Goal: Transaction & Acquisition: Download file/media

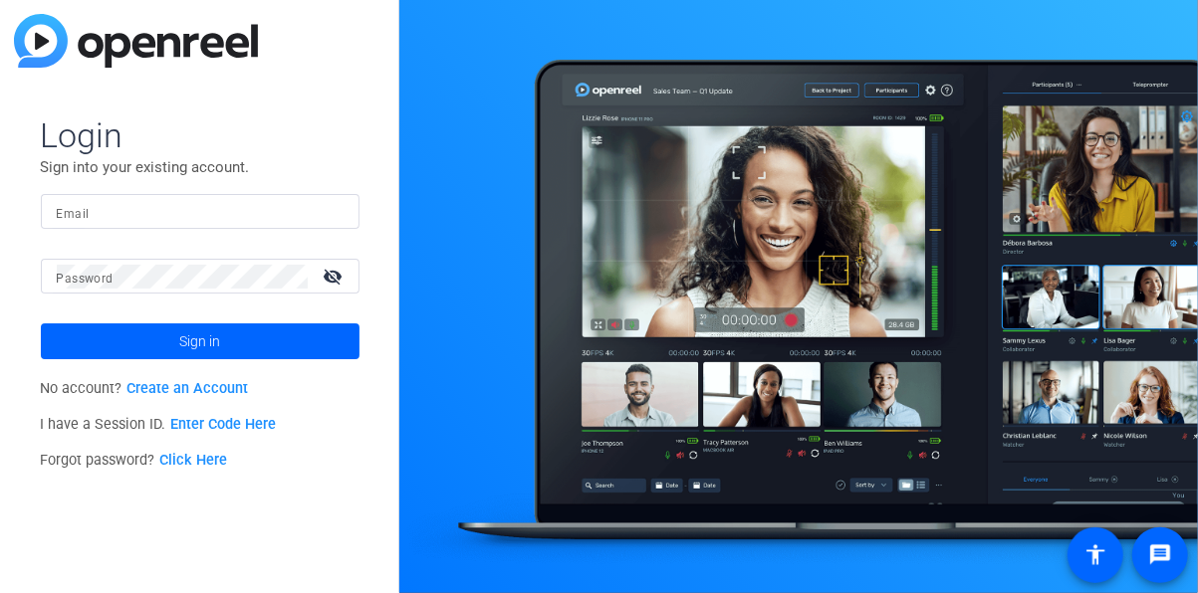
click at [273, 216] on input "Email" at bounding box center [200, 212] width 287 height 24
type input "[EMAIL_ADDRESS][DOMAIN_NAME]"
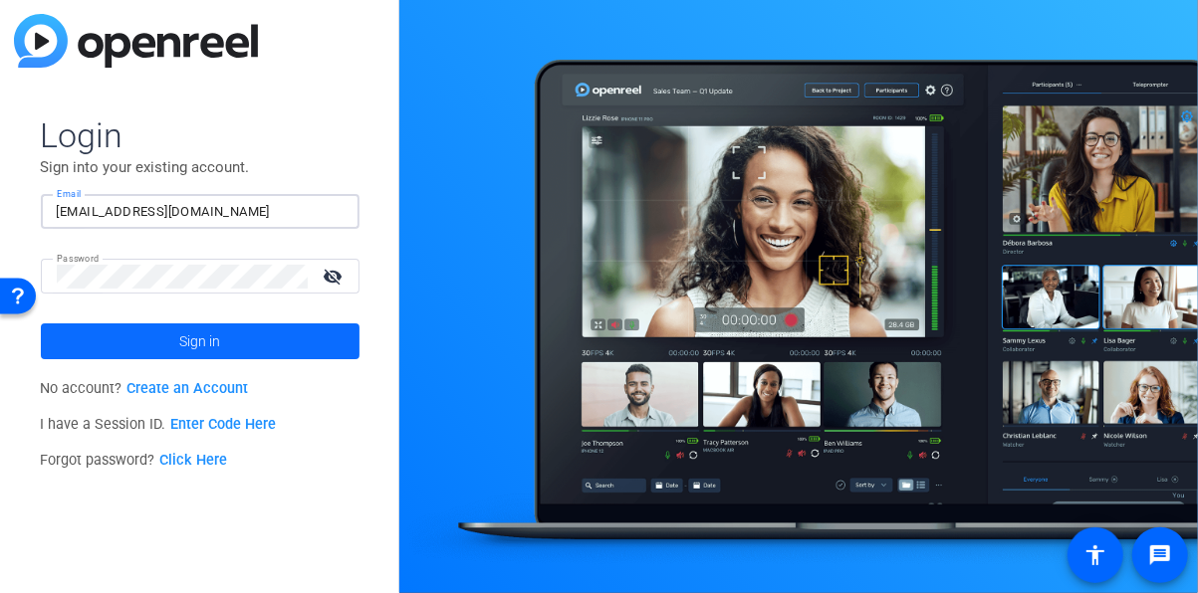
click at [160, 347] on span at bounding box center [200, 342] width 319 height 48
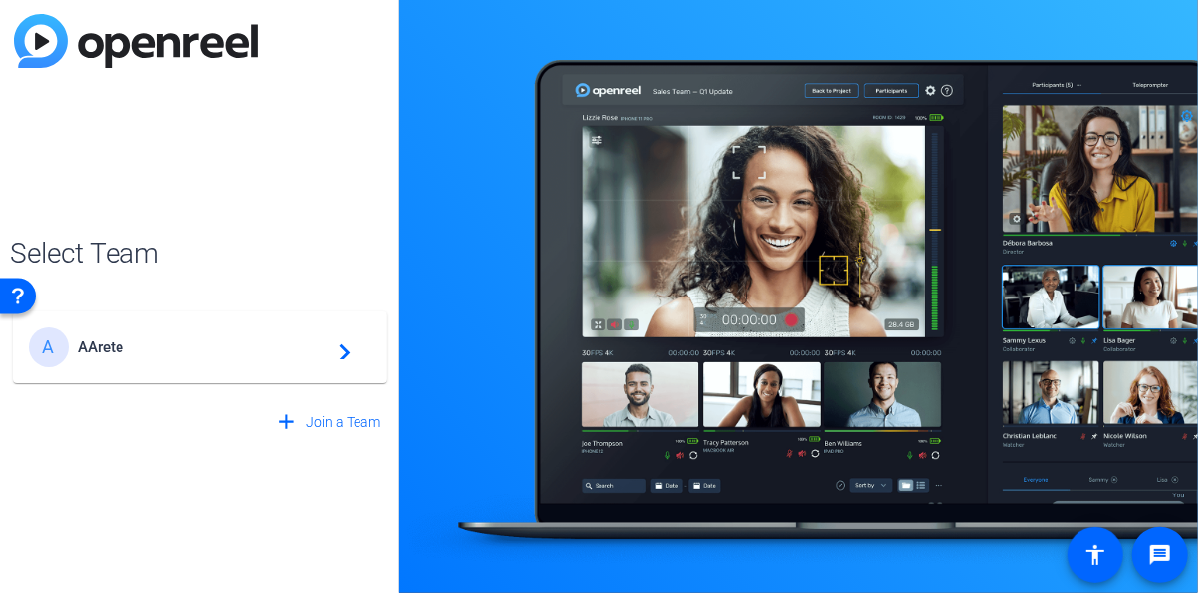
click at [160, 347] on span "AArete" at bounding box center [203, 348] width 249 height 18
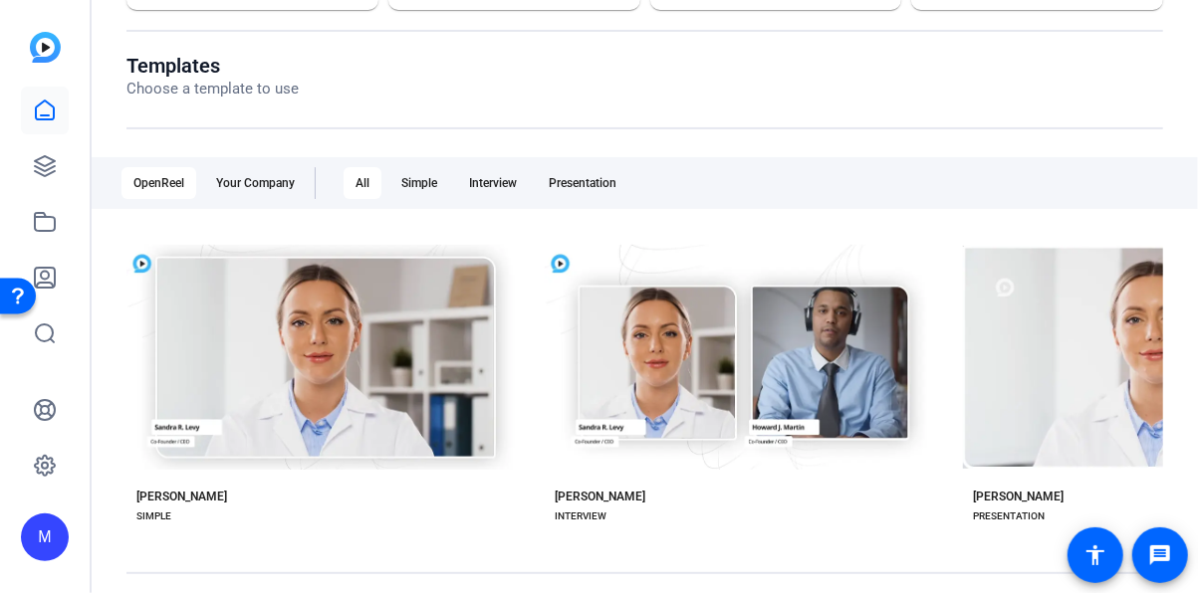
scroll to position [187, 0]
click at [56, 163] on icon at bounding box center [45, 166] width 24 height 24
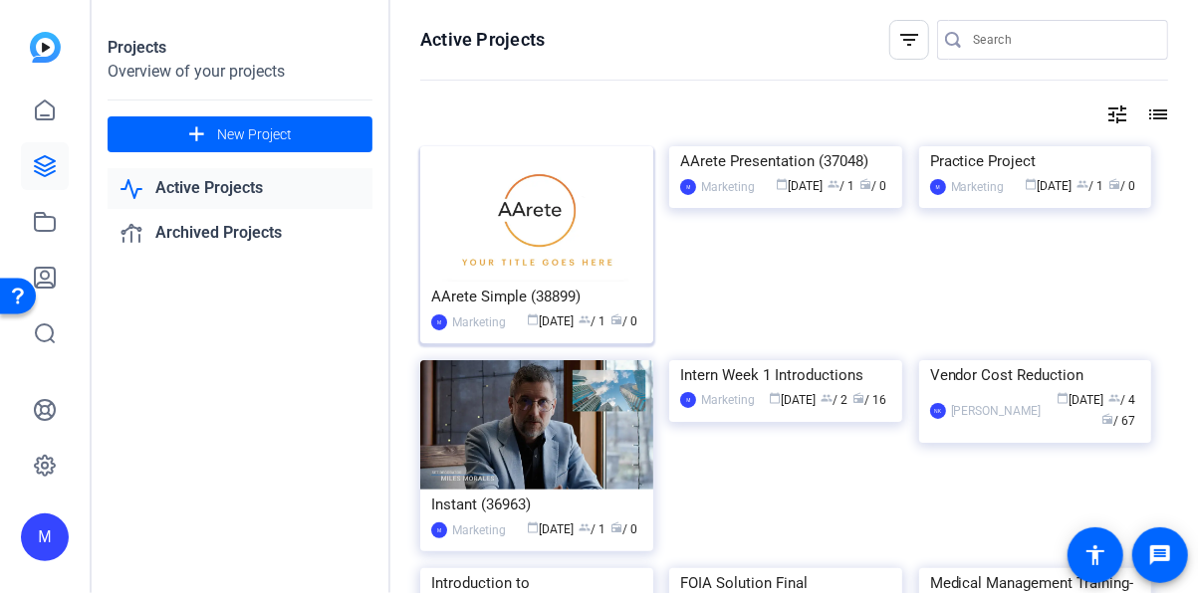
click at [607, 228] on img at bounding box center [536, 213] width 233 height 135
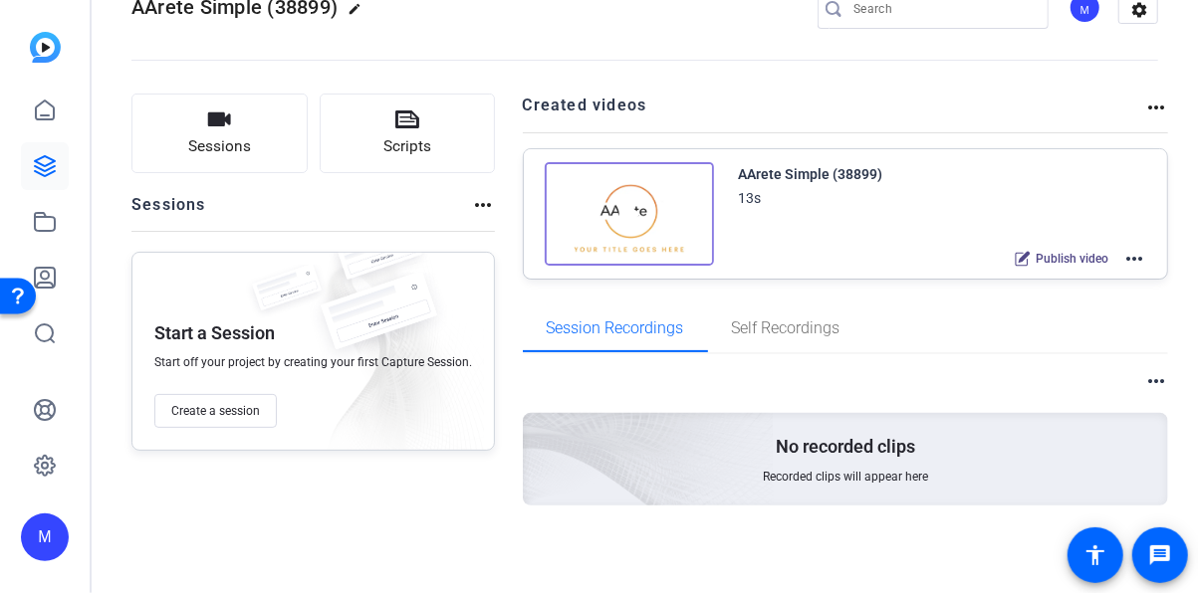
scroll to position [50, 0]
click at [638, 226] on img at bounding box center [629, 215] width 169 height 104
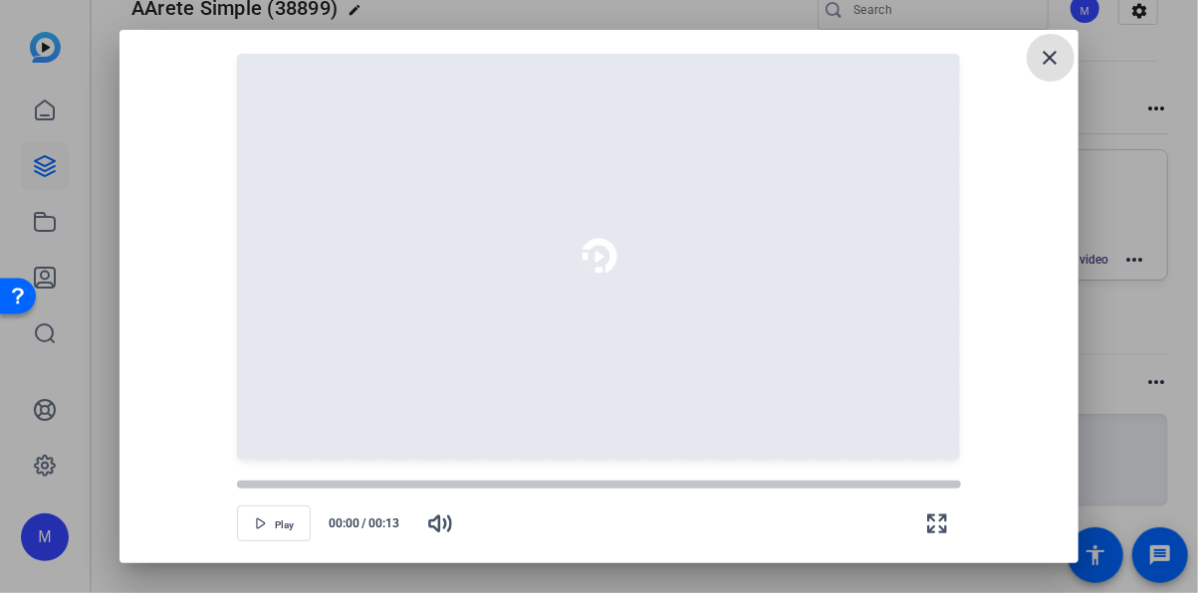
click at [1053, 60] on mat-icon "close" at bounding box center [1051, 58] width 24 height 24
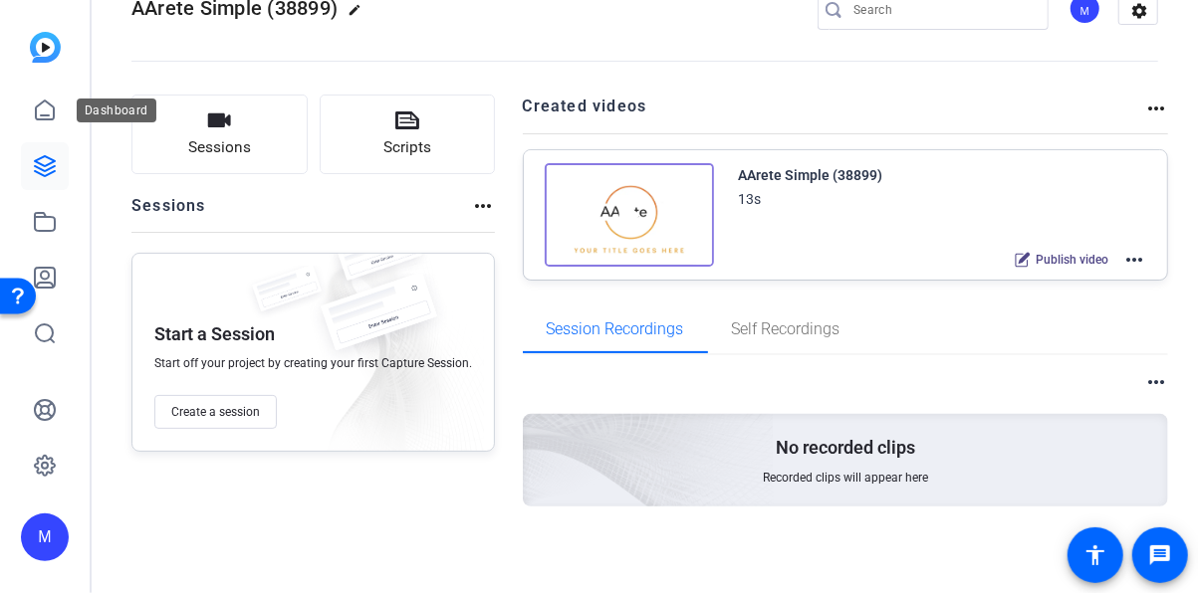
click at [45, 165] on icon at bounding box center [45, 166] width 20 height 20
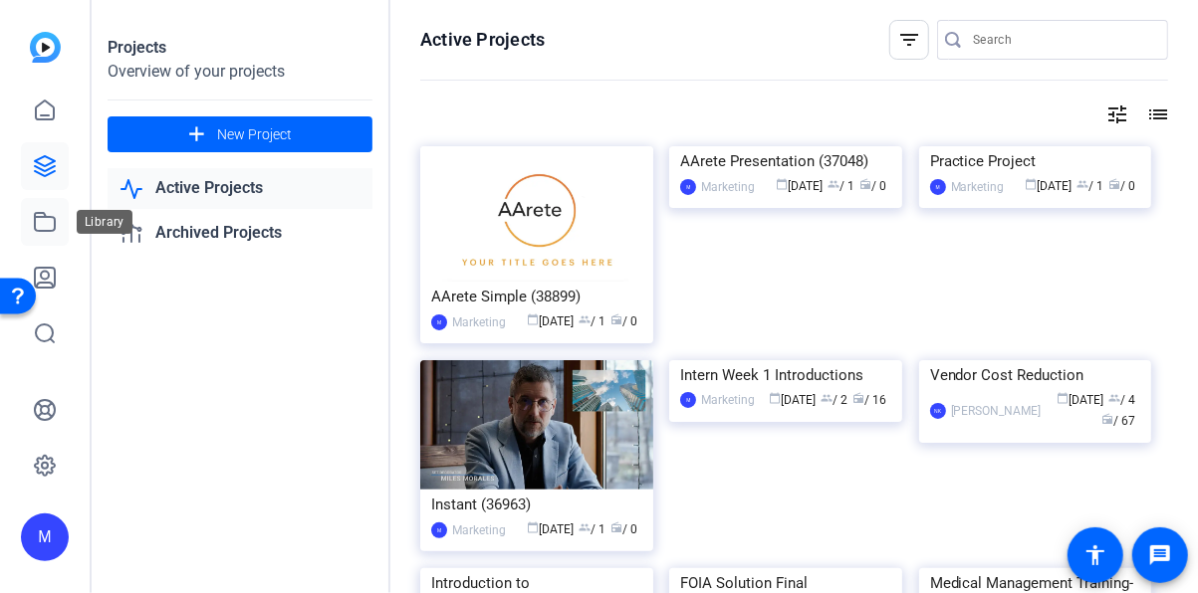
click at [40, 214] on icon at bounding box center [45, 222] width 20 height 18
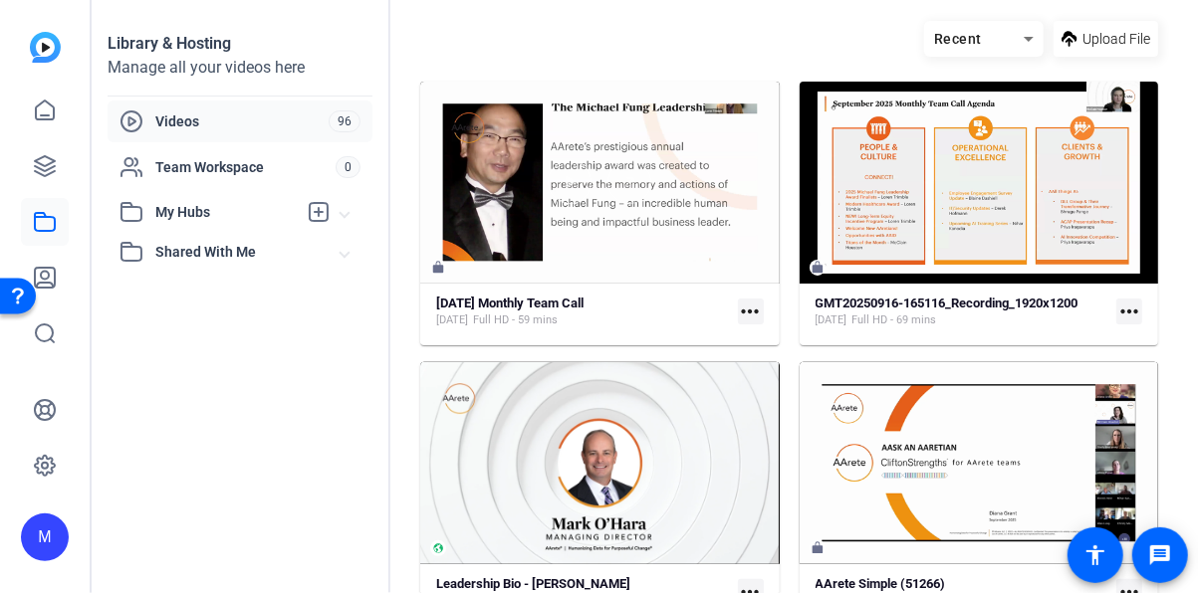
scroll to position [92, 0]
click at [696, 310] on div "[DATE] Monthly Team Call [DATE] Full HD - 59 mins" at bounding box center [583, 312] width 294 height 33
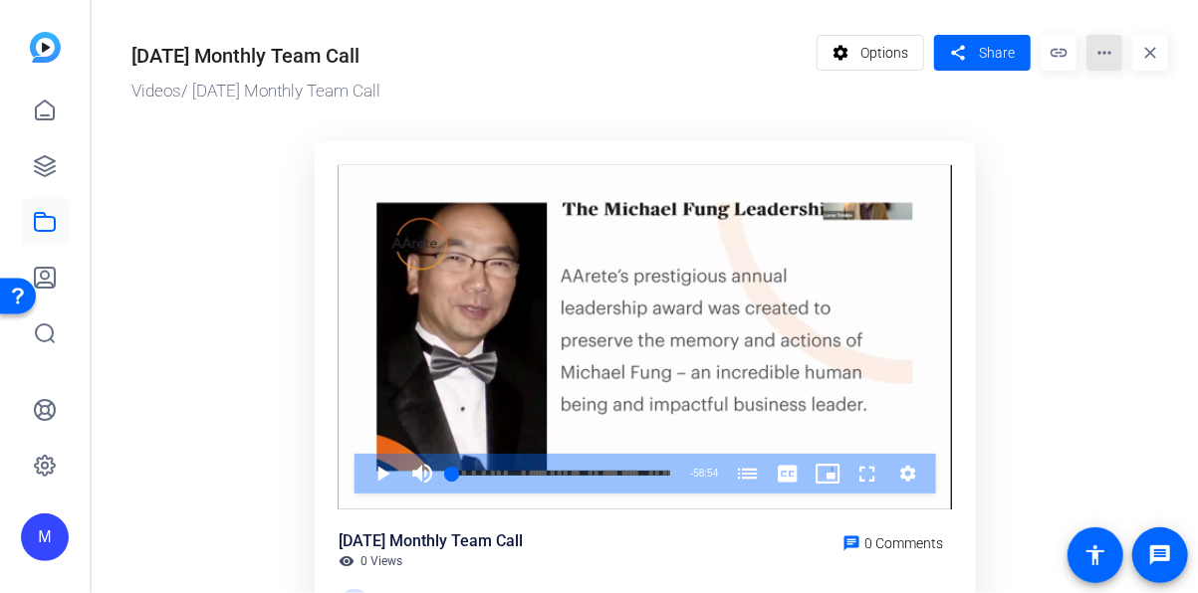
click at [1097, 55] on mat-icon "more_horiz" at bounding box center [1104, 53] width 36 height 36
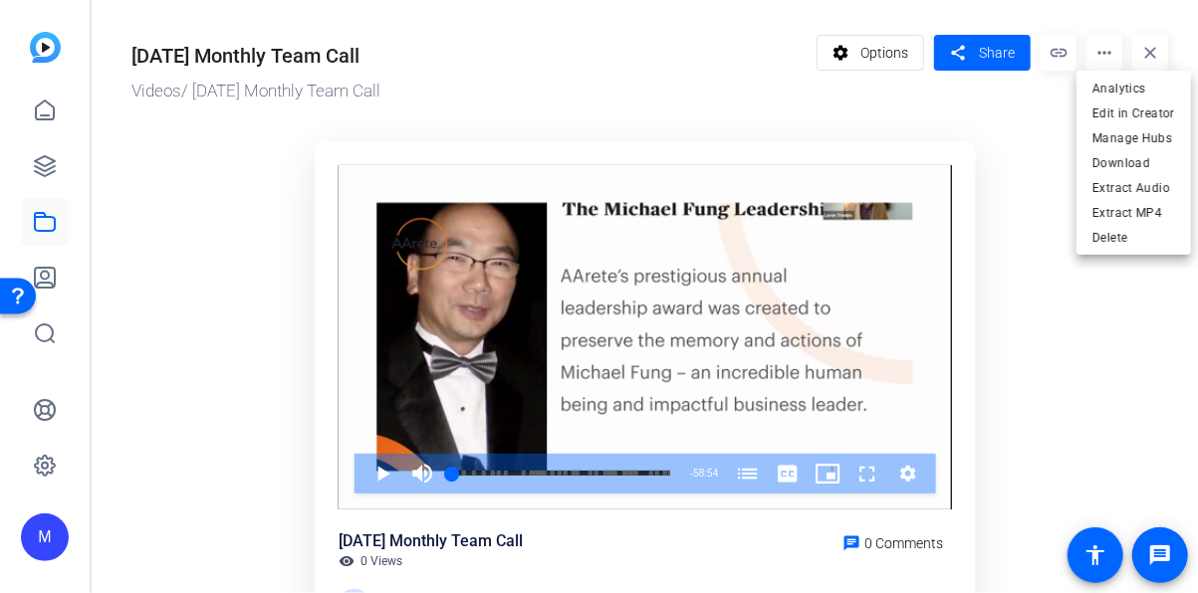
click at [380, 477] on div at bounding box center [599, 296] width 1198 height 593
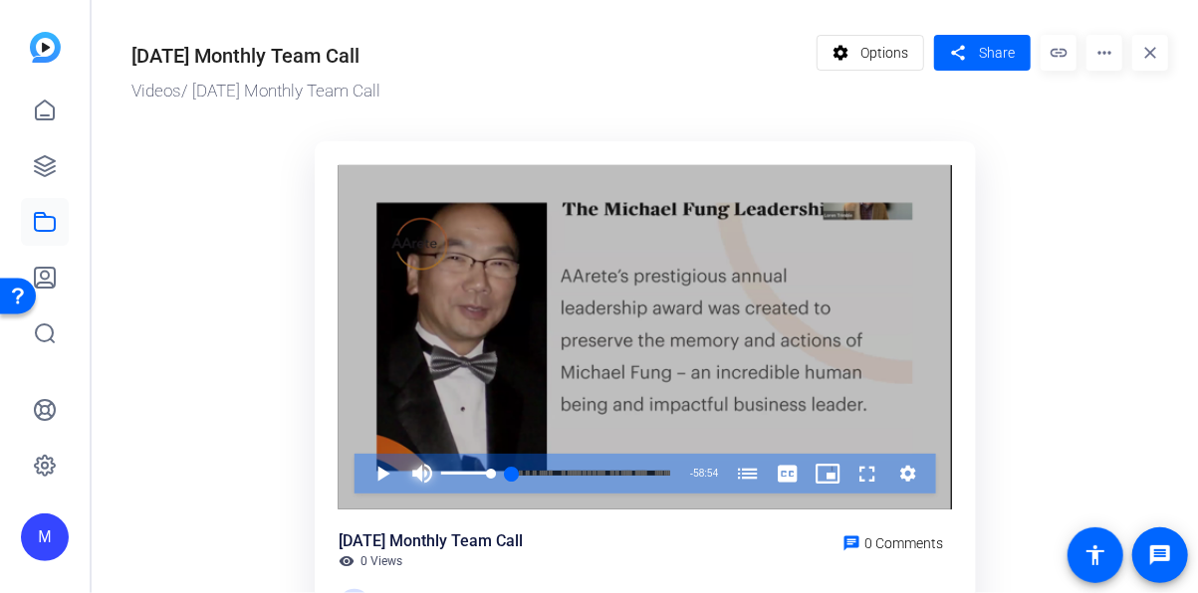
click at [417, 472] on span "Video Player" at bounding box center [422, 474] width 40 height 40
click at [362, 472] on span "Video Player" at bounding box center [362, 474] width 0 height 40
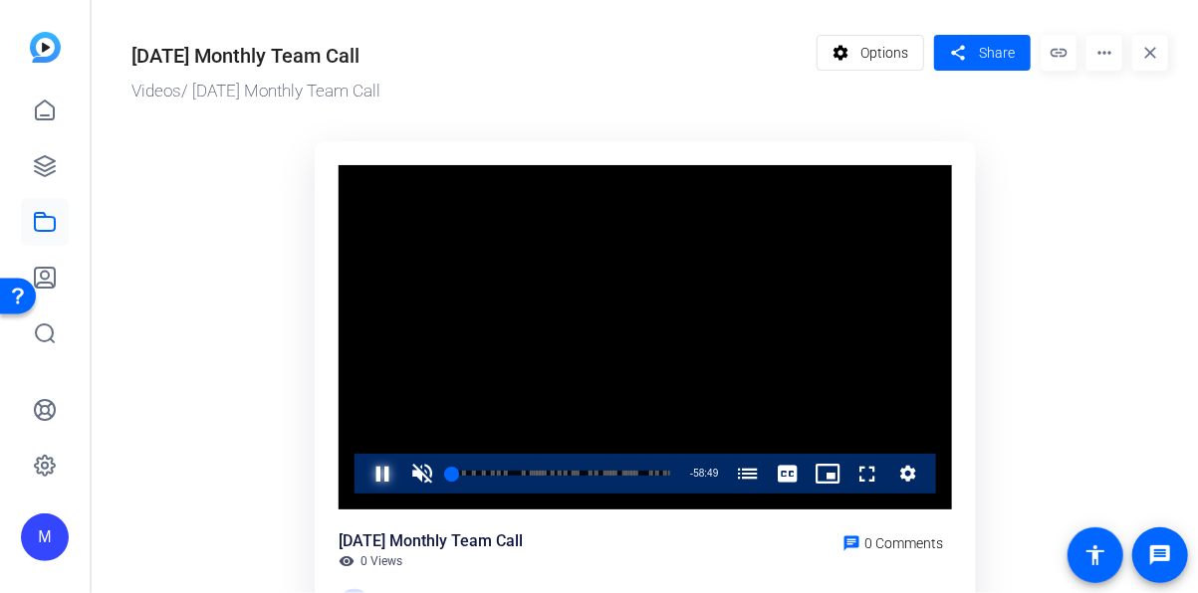
click at [362, 473] on span "Video Player" at bounding box center [362, 474] width 0 height 40
click at [1093, 49] on mat-icon "more_horiz" at bounding box center [1104, 53] width 36 height 36
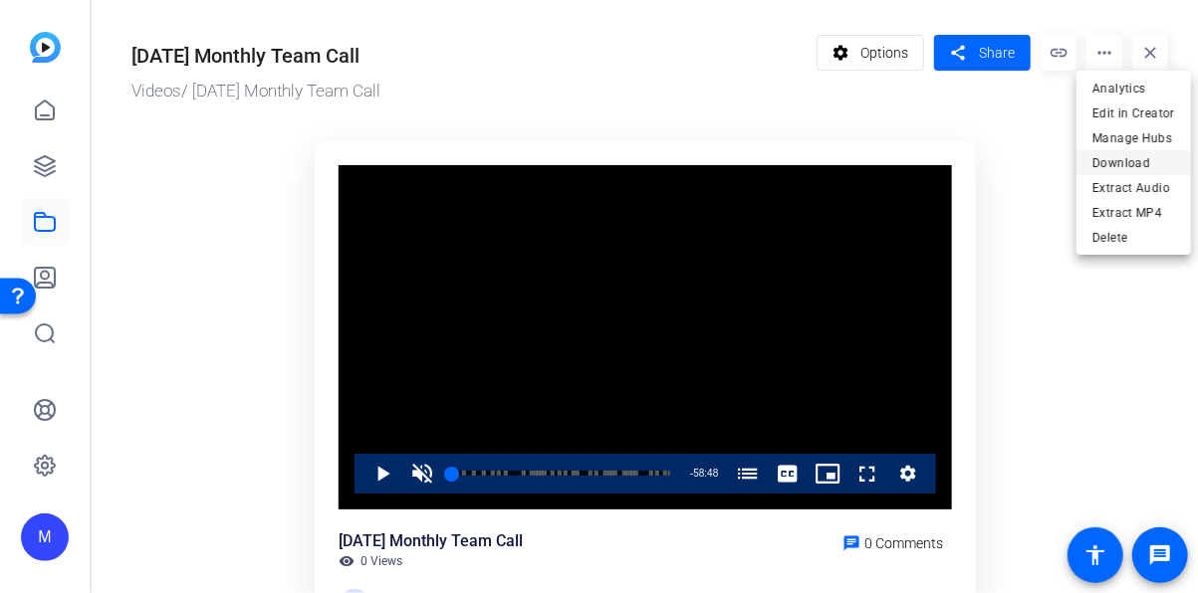
click at [1116, 159] on span "Download" at bounding box center [1133, 163] width 83 height 24
